Goal: Information Seeking & Learning: Learn about a topic

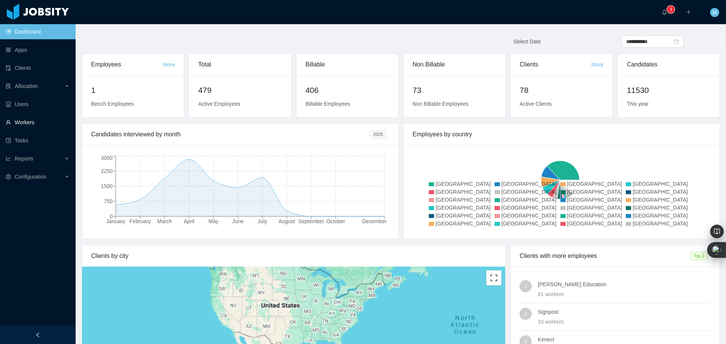
click at [25, 121] on link "Workers" at bounding box center [38, 122] width 64 height 15
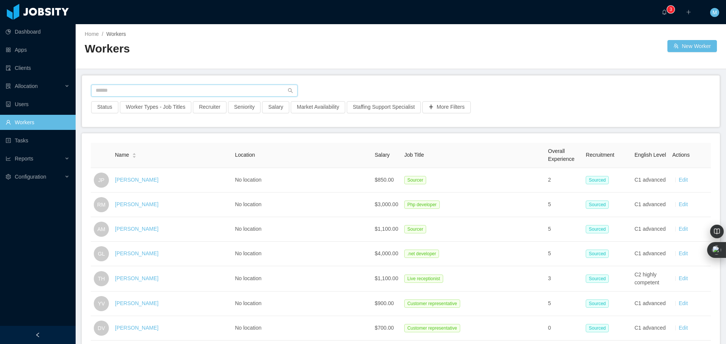
click at [158, 93] on input "text" at bounding box center [194, 91] width 206 height 12
paste input "**********"
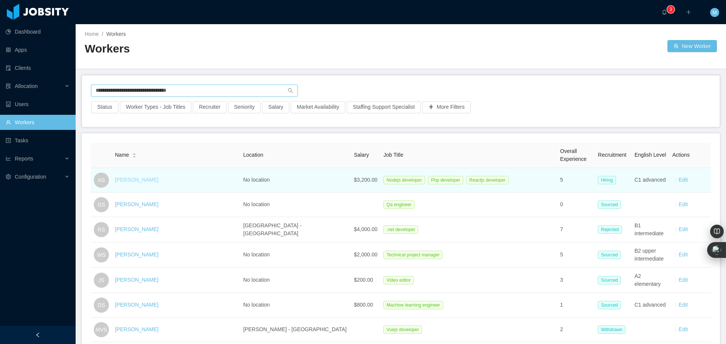
type input "**********"
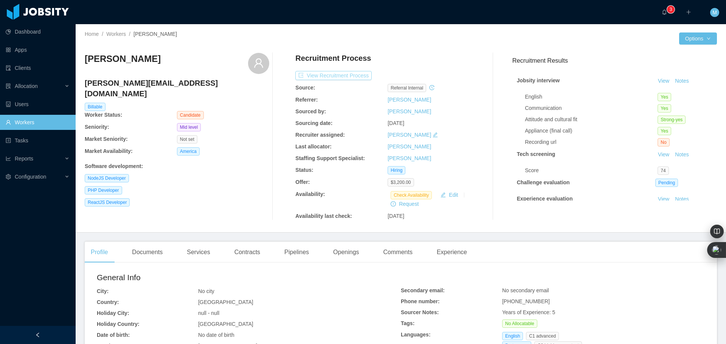
click at [341, 76] on button "View Recruitment Process" at bounding box center [333, 75] width 76 height 9
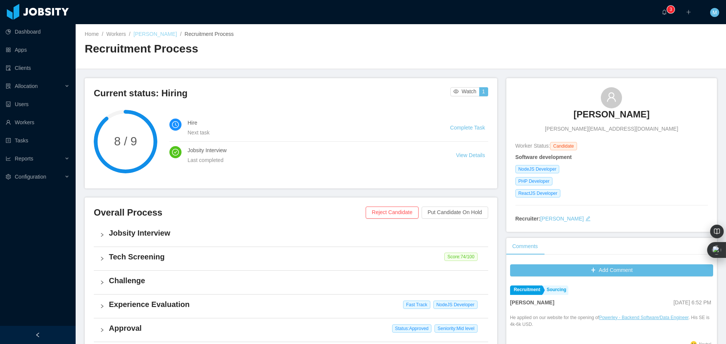
click at [157, 35] on link "Alexandre Salvatierra" at bounding box center [154, 34] width 43 height 6
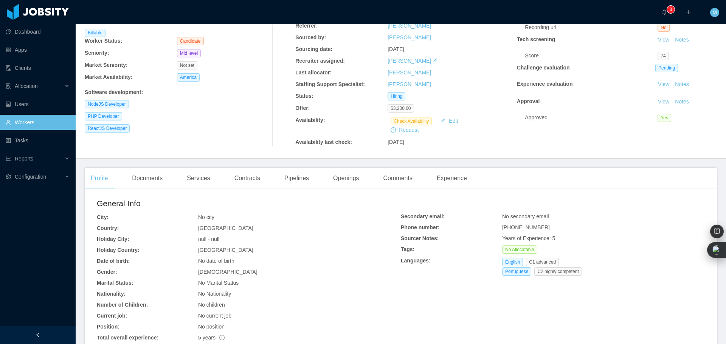
scroll to position [76, 0]
click at [157, 177] on div "Documents" at bounding box center [147, 176] width 43 height 21
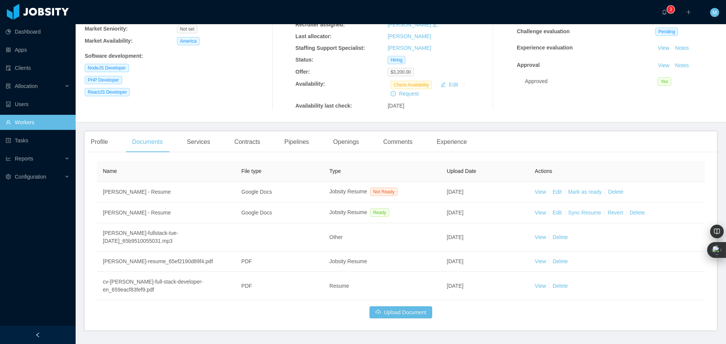
scroll to position [113, 0]
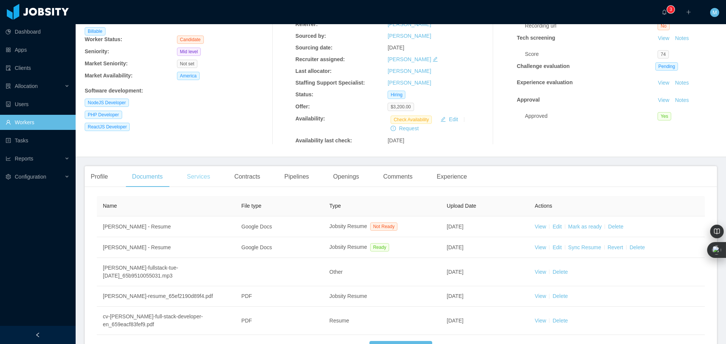
click at [199, 177] on div "Services" at bounding box center [198, 176] width 35 height 21
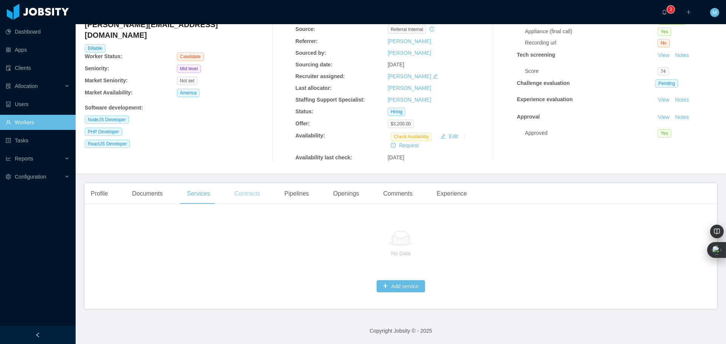
click at [240, 187] on div "Contracts" at bounding box center [247, 193] width 38 height 21
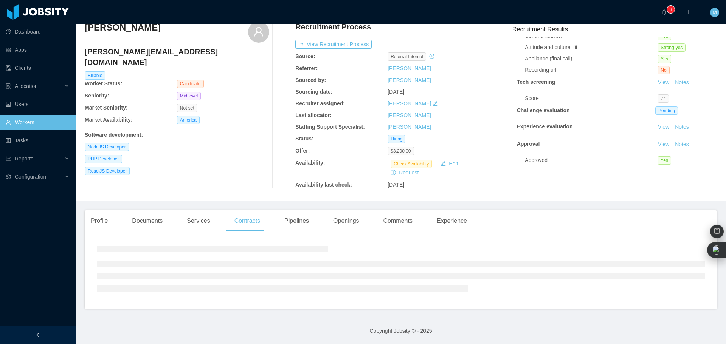
scroll to position [76, 0]
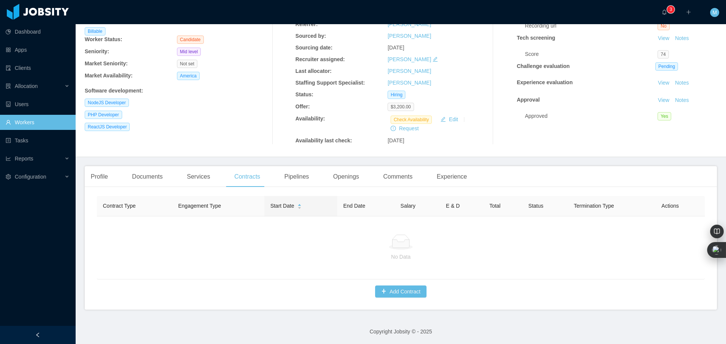
click at [307, 174] on div "Pipelines" at bounding box center [296, 176] width 37 height 21
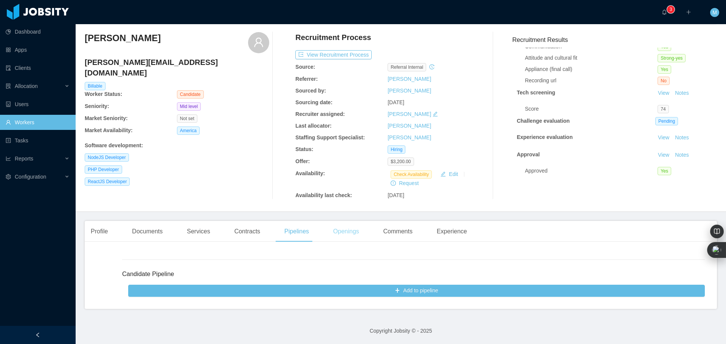
click at [350, 229] on div "Openings" at bounding box center [346, 231] width 38 height 21
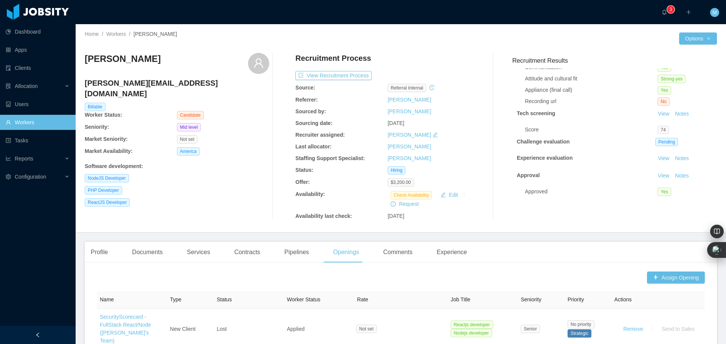
click at [162, 35] on span "Alexandre Salvatierra" at bounding box center [154, 34] width 43 height 6
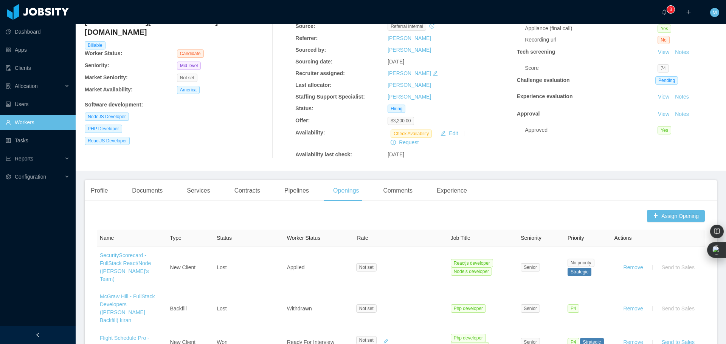
scroll to position [76, 0]
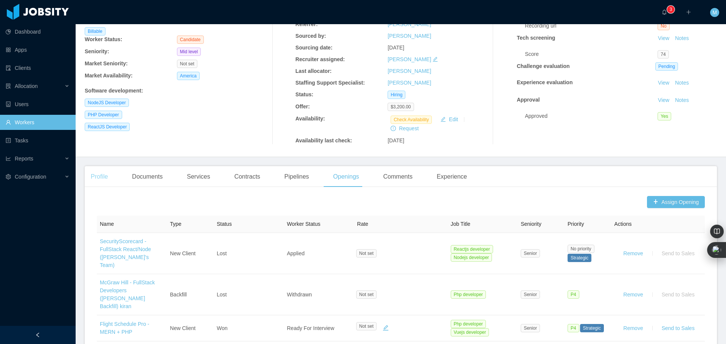
click at [89, 174] on div "Profile" at bounding box center [99, 176] width 29 height 21
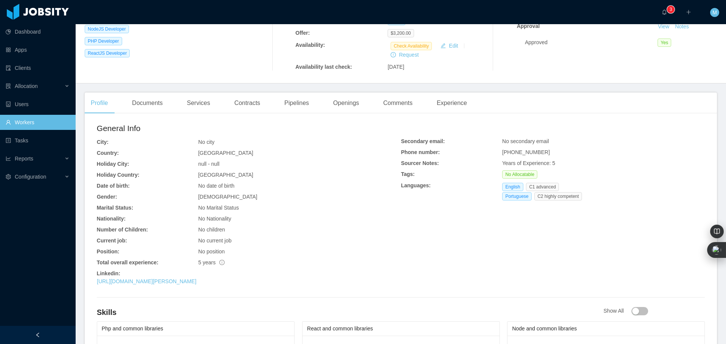
scroll to position [151, 0]
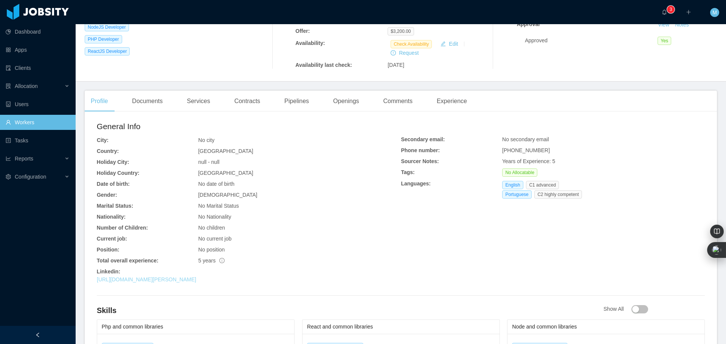
click at [196, 279] on link "https://www.linkedin.com/in/alexandre-salvatierra" at bounding box center [146, 280] width 99 height 6
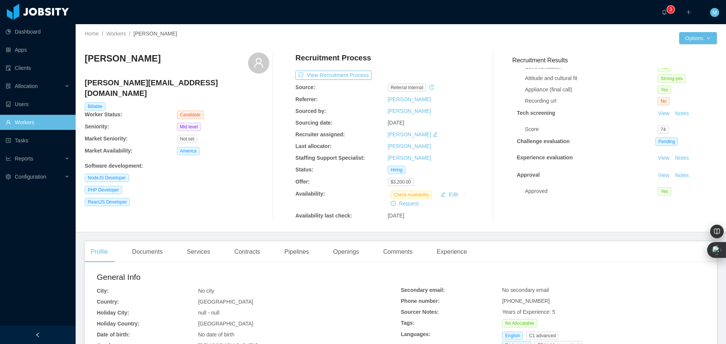
scroll to position [0, 0]
click at [335, 77] on button "View Recruitment Process" at bounding box center [333, 75] width 76 height 9
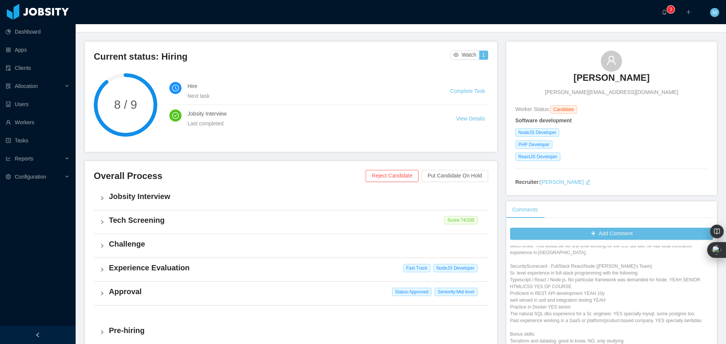
scroll to position [38, 0]
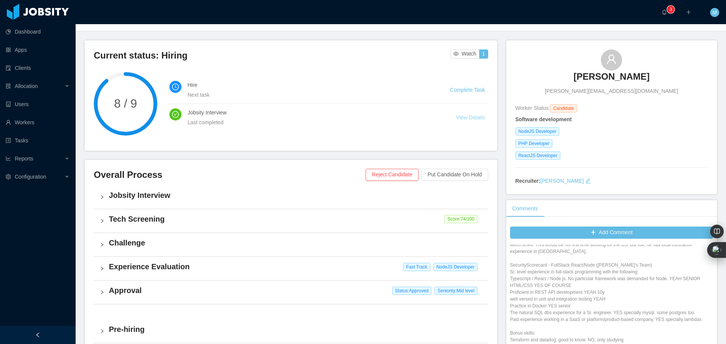
click at [465, 115] on link "View Details" at bounding box center [470, 118] width 29 height 6
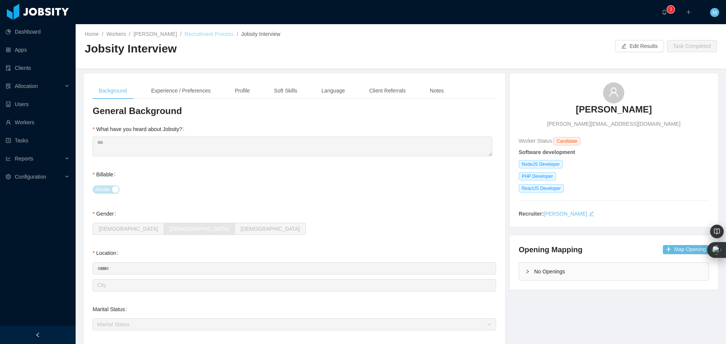
click at [212, 34] on link "Recruitment Process" at bounding box center [208, 34] width 49 height 6
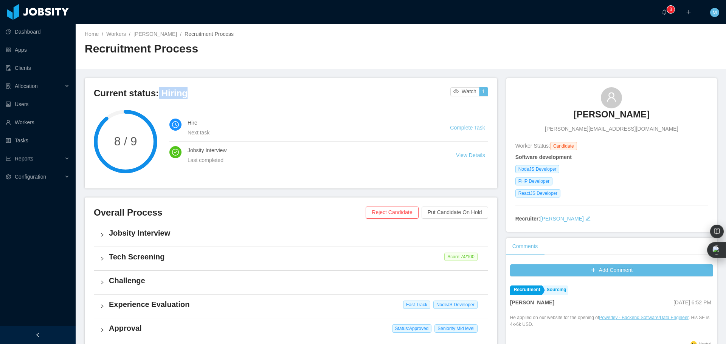
drag, startPoint x: 153, startPoint y: 95, endPoint x: 197, endPoint y: 96, distance: 43.5
click at [197, 96] on h3 "Current status: Hiring" at bounding box center [272, 93] width 356 height 12
click at [163, 36] on link "Alexandre Salvatierra" at bounding box center [154, 34] width 43 height 6
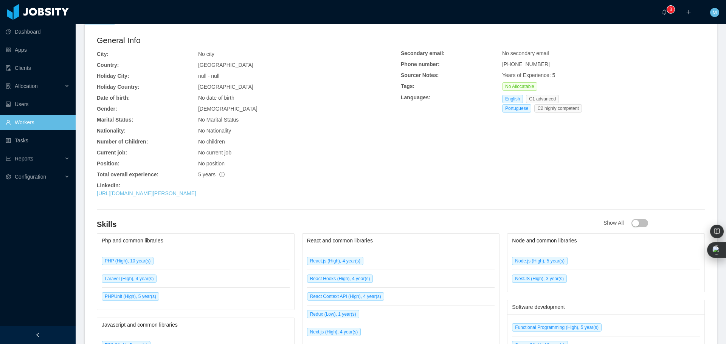
scroll to position [265, 0]
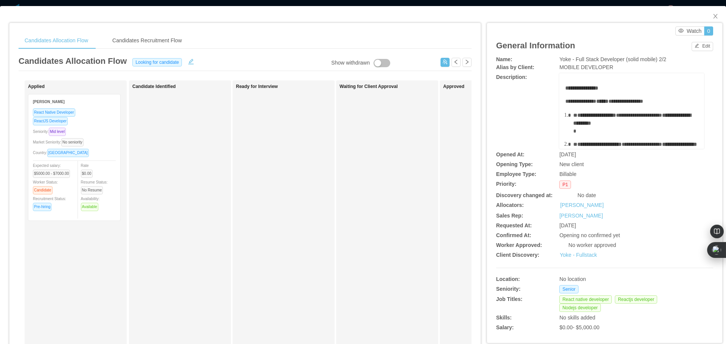
click at [263, 28] on div "Candidates Allocation Flow Candidates Recruitment Flow Candidates Allocation Fl…" at bounding box center [244, 248] width 471 height 451
